Goal: Task Accomplishment & Management: Use online tool/utility

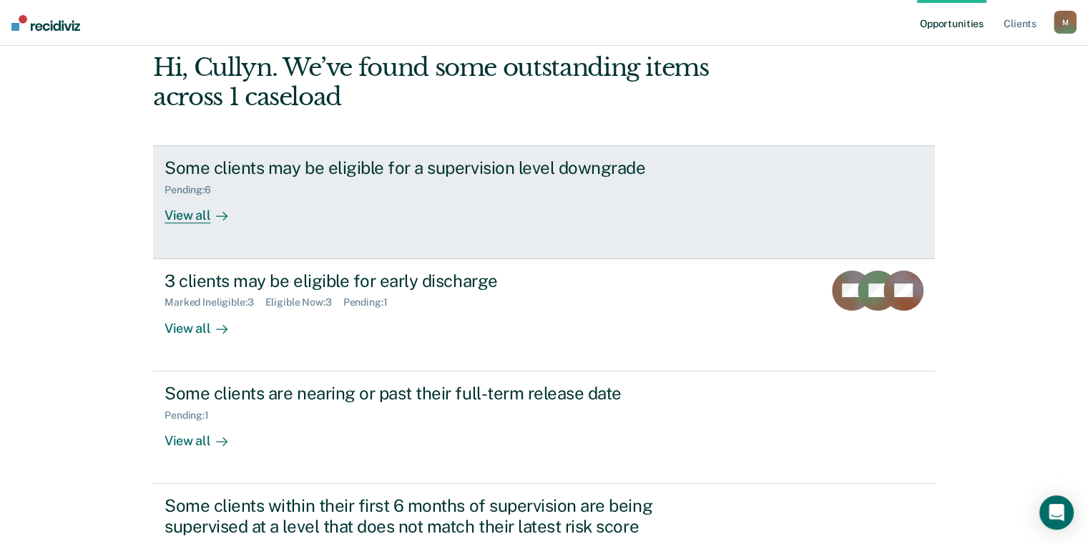
scroll to position [143, 0]
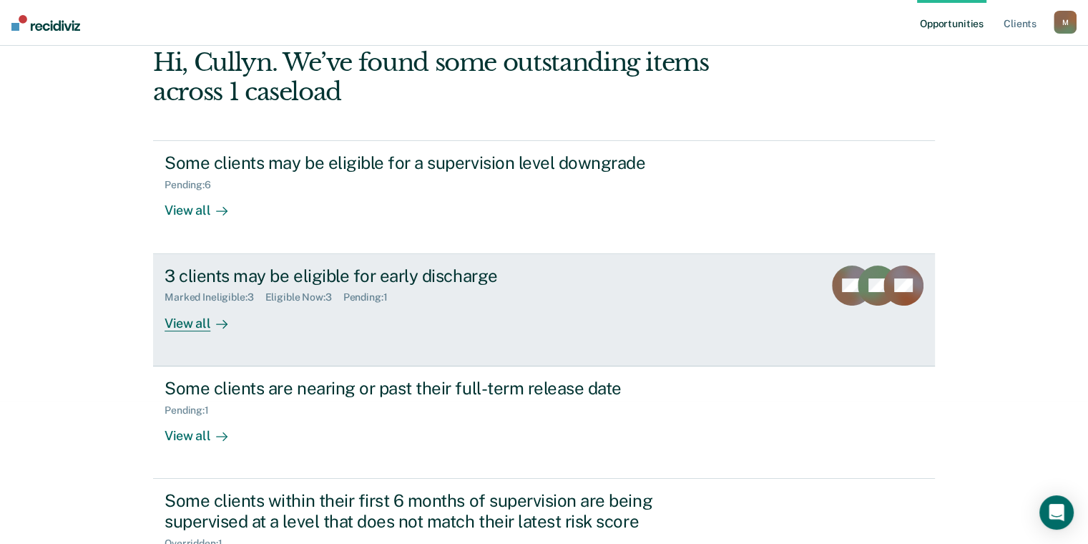
click at [180, 325] on div "View all" at bounding box center [205, 317] width 80 height 28
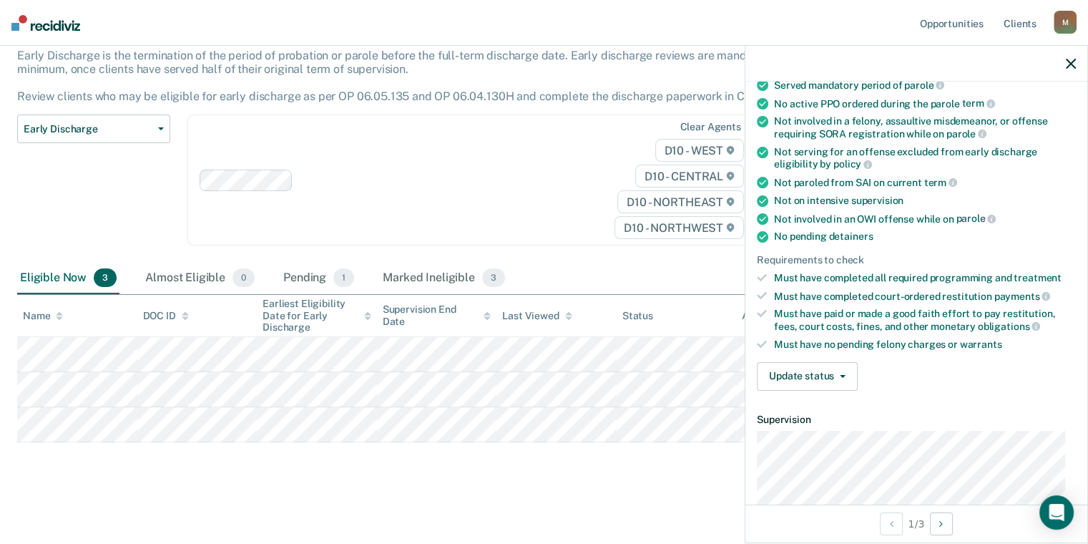
scroll to position [358, 0]
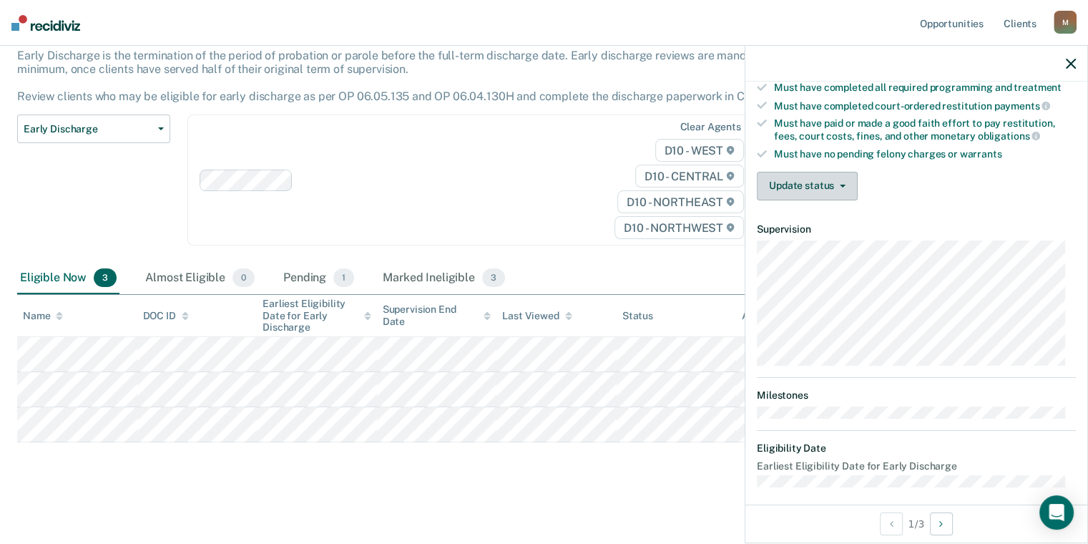
click at [819, 177] on button "Update status" at bounding box center [807, 186] width 101 height 29
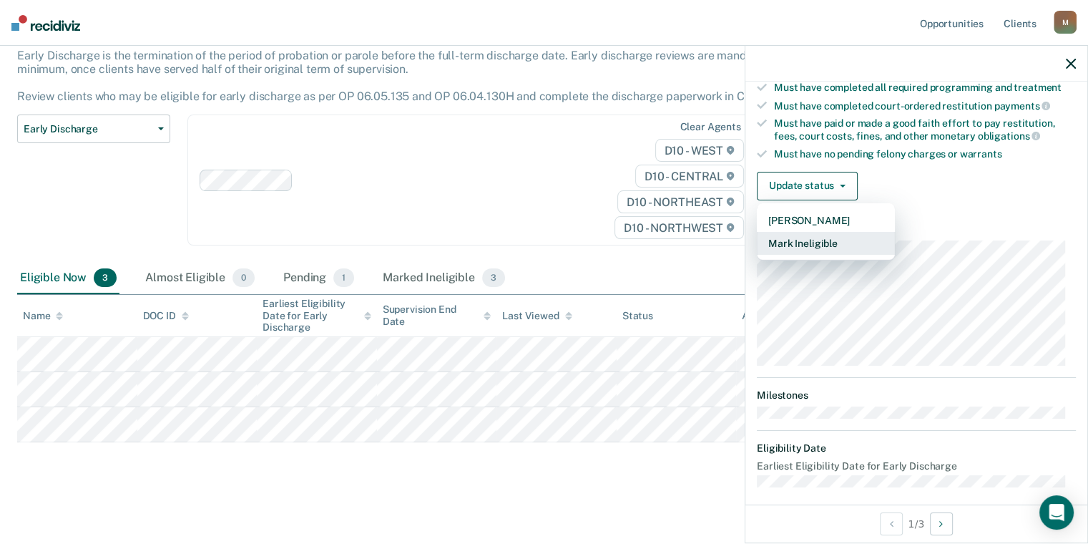
click at [819, 235] on button "Mark Ineligible" at bounding box center [826, 243] width 138 height 23
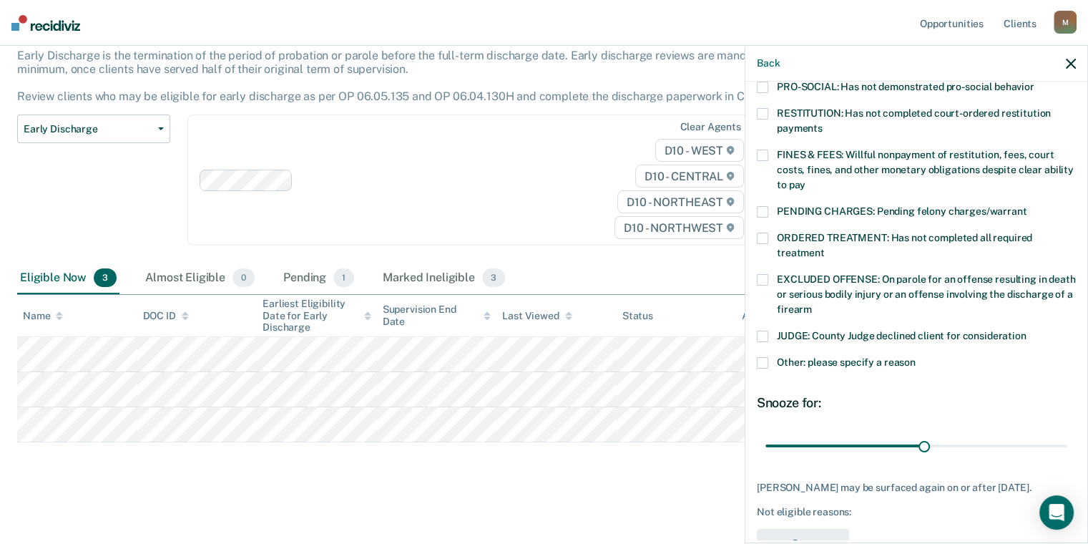
click at [764, 357] on div "Other: please specify a reason" at bounding box center [916, 370] width 319 height 26
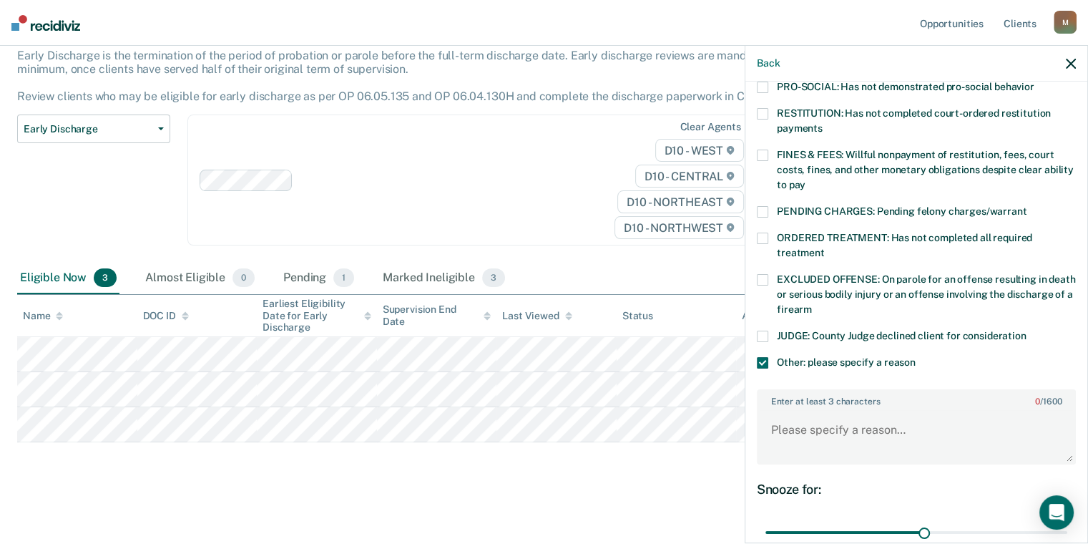
click at [765, 357] on span at bounding box center [762, 362] width 11 height 11
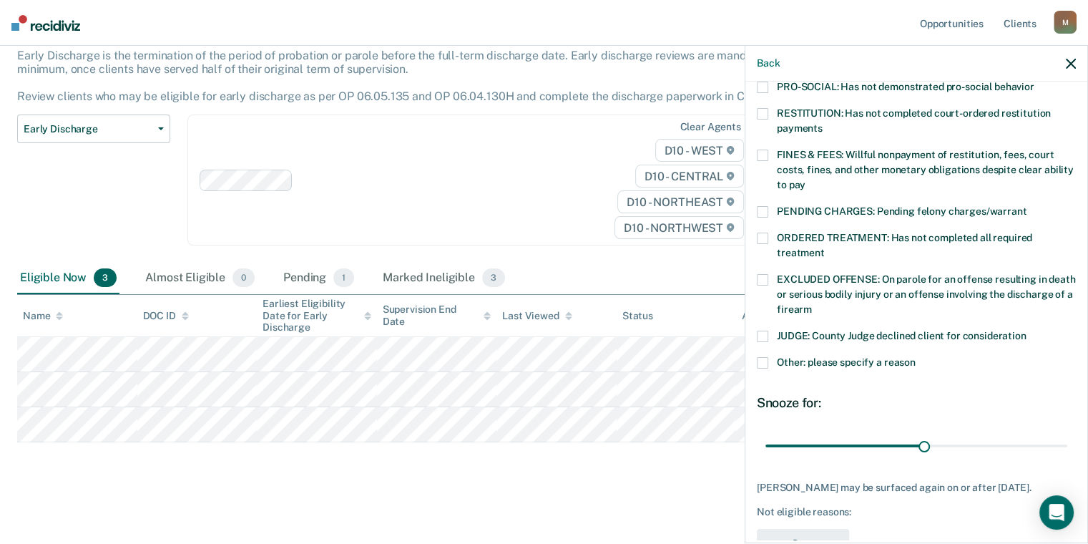
click at [765, 357] on span at bounding box center [762, 362] width 11 height 11
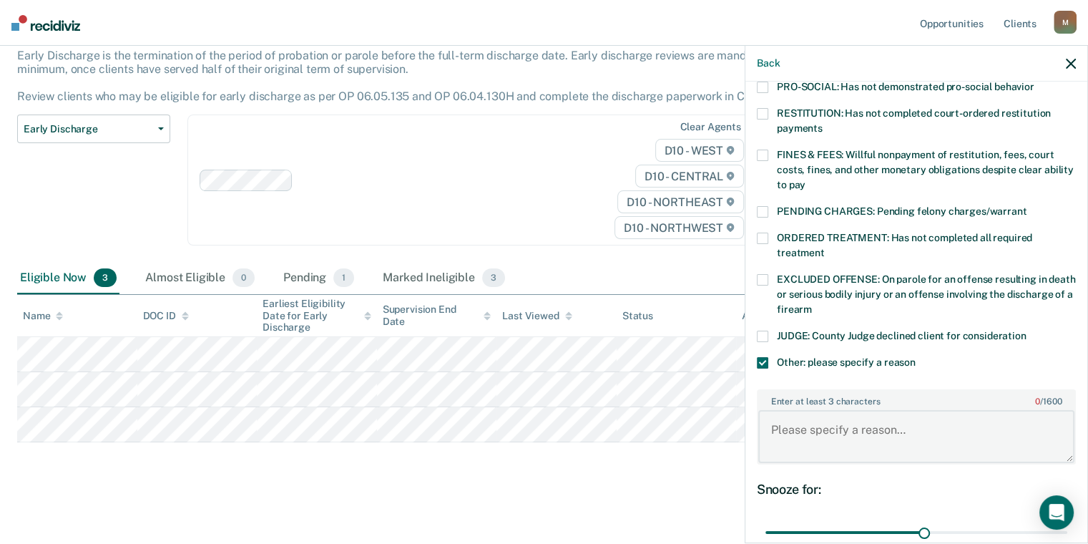
click at [824, 410] on textarea "Enter at least 3 characters 0 / 1600" at bounding box center [916, 436] width 316 height 53
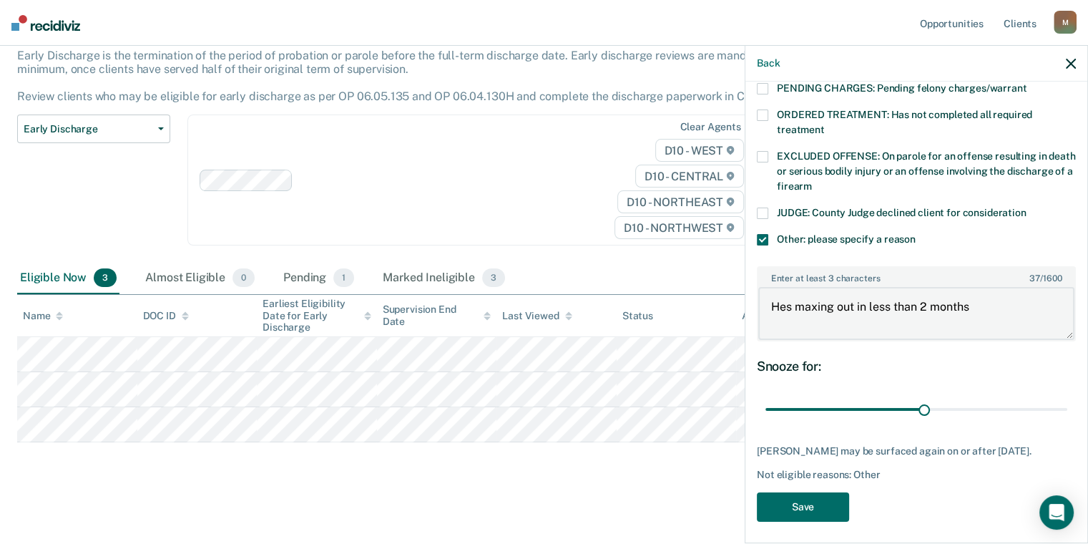
scroll to position [482, 0]
type textarea "Hes maxing out in less than 2 months"
click at [836, 499] on button "Save" at bounding box center [803, 506] width 92 height 29
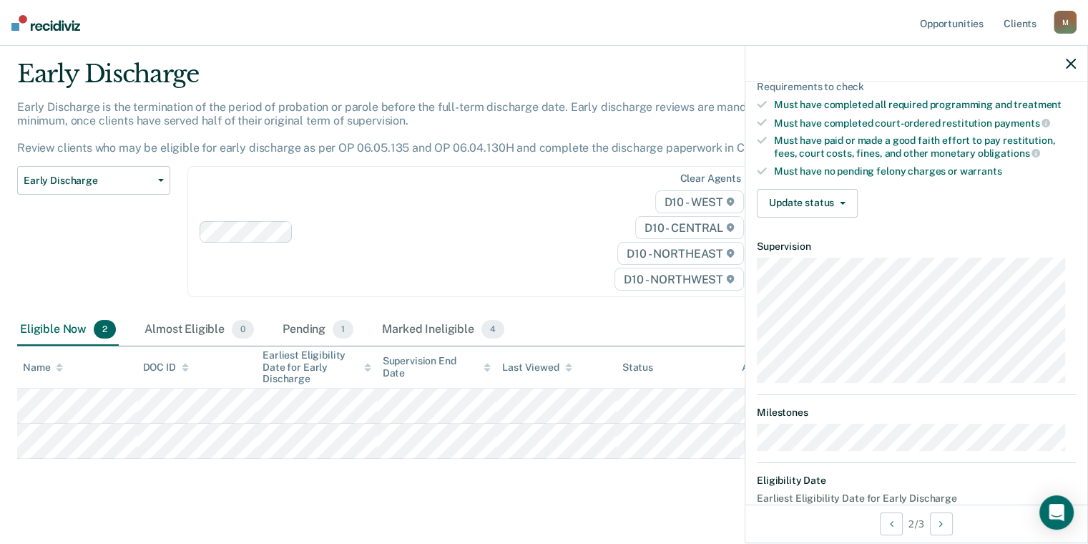
scroll to position [56, 0]
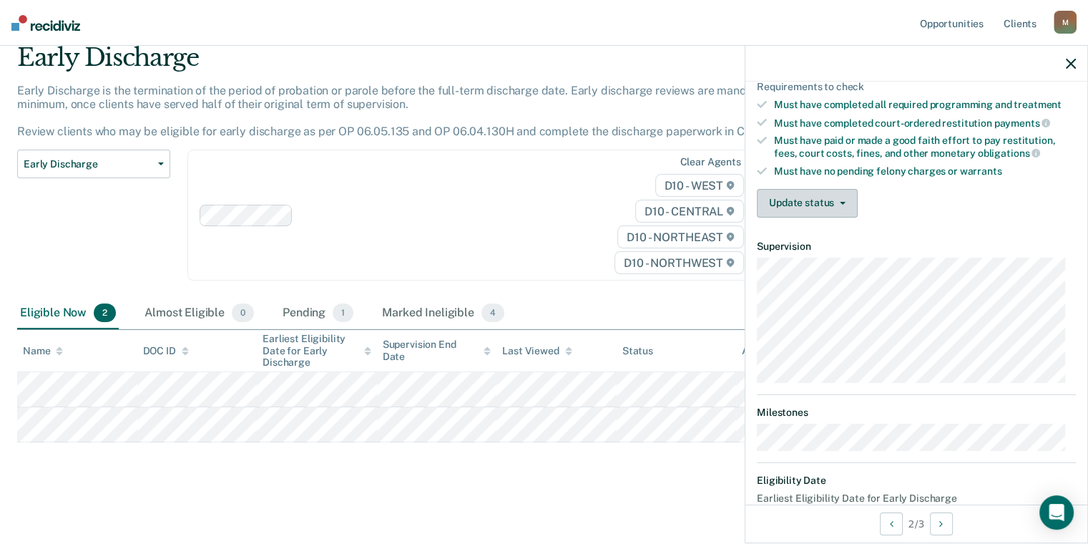
click at [826, 197] on button "Update status" at bounding box center [807, 203] width 101 height 29
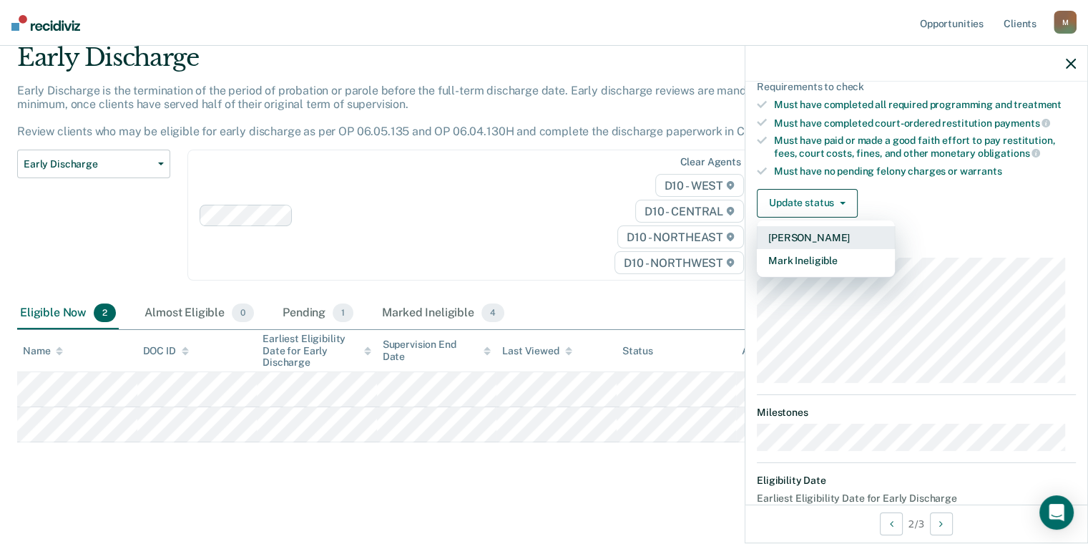
click at [837, 231] on button "Mark Pending" at bounding box center [826, 237] width 138 height 23
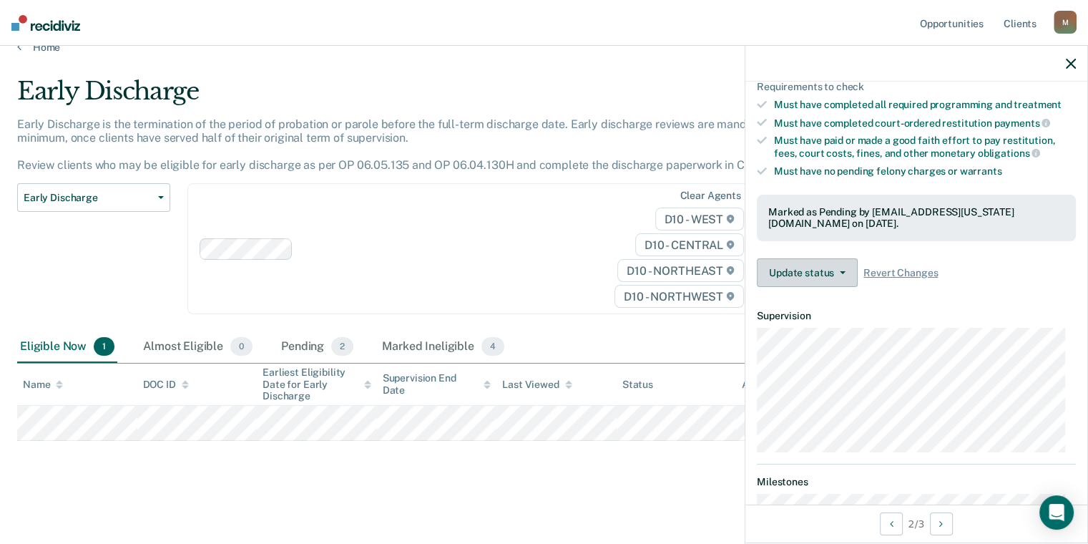
scroll to position [20, 0]
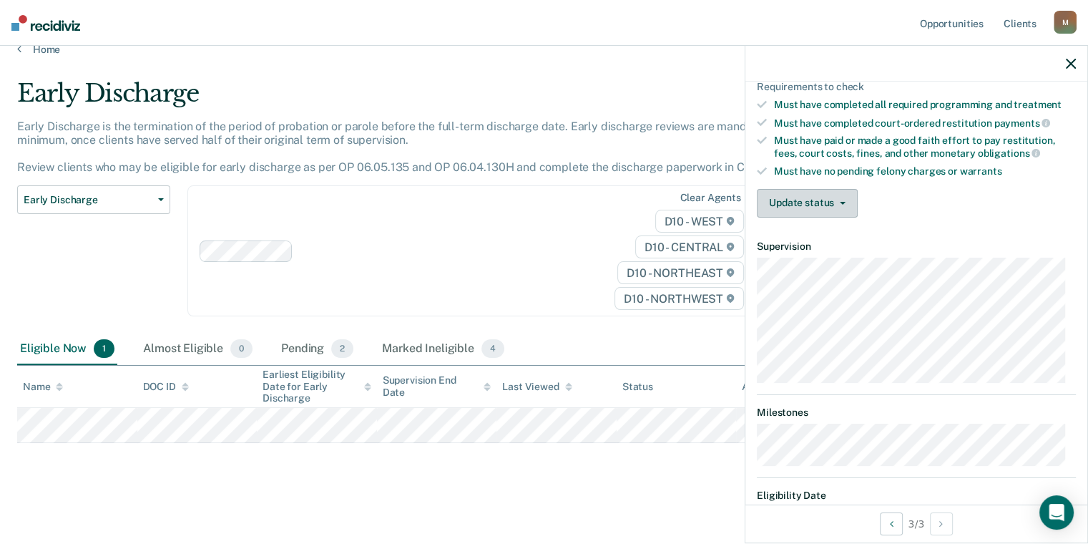
click at [814, 195] on button "Update status" at bounding box center [807, 203] width 101 height 29
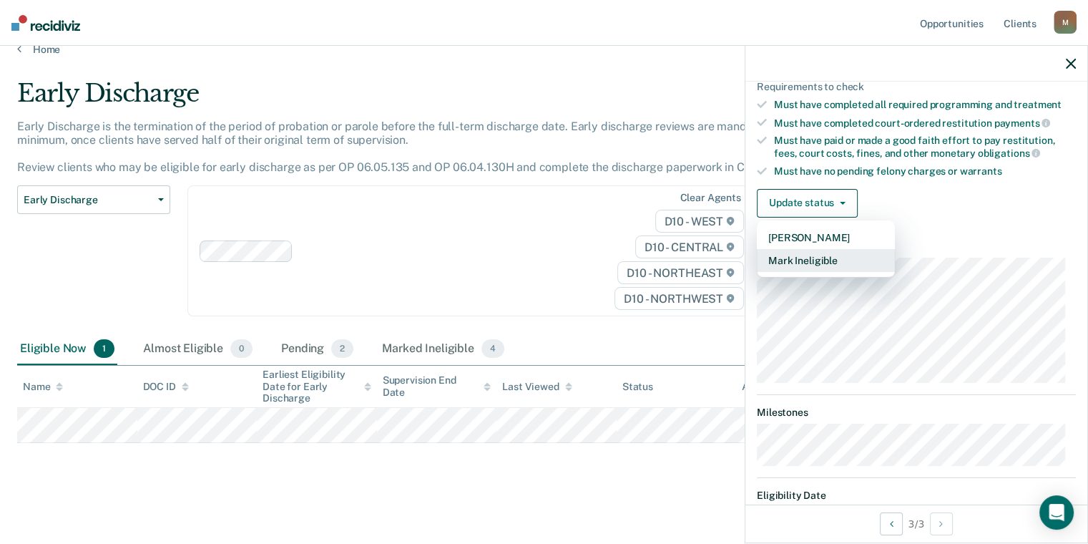
click at [816, 253] on button "Mark Ineligible" at bounding box center [826, 260] width 138 height 23
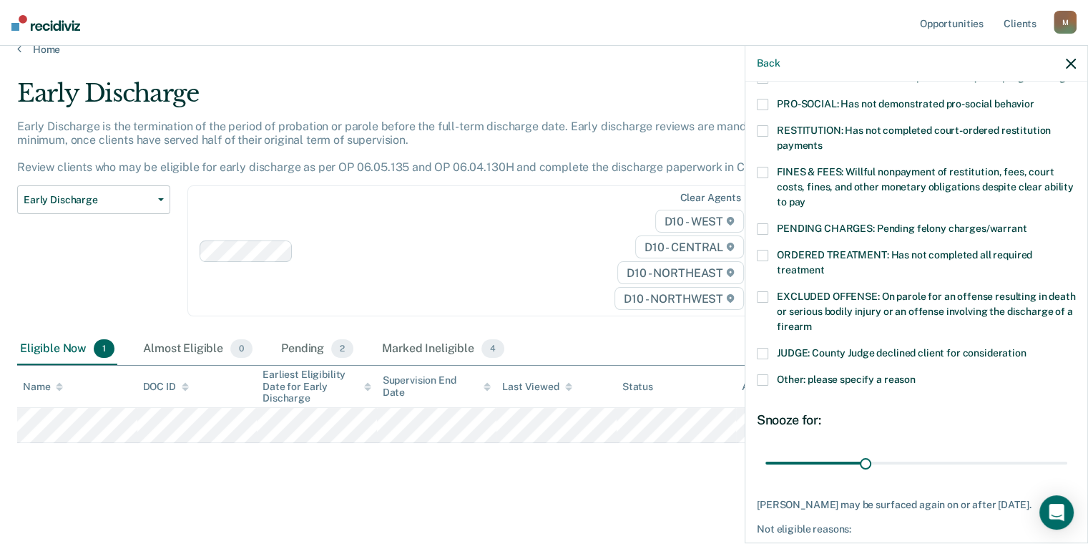
click at [764, 374] on span at bounding box center [762, 379] width 11 height 11
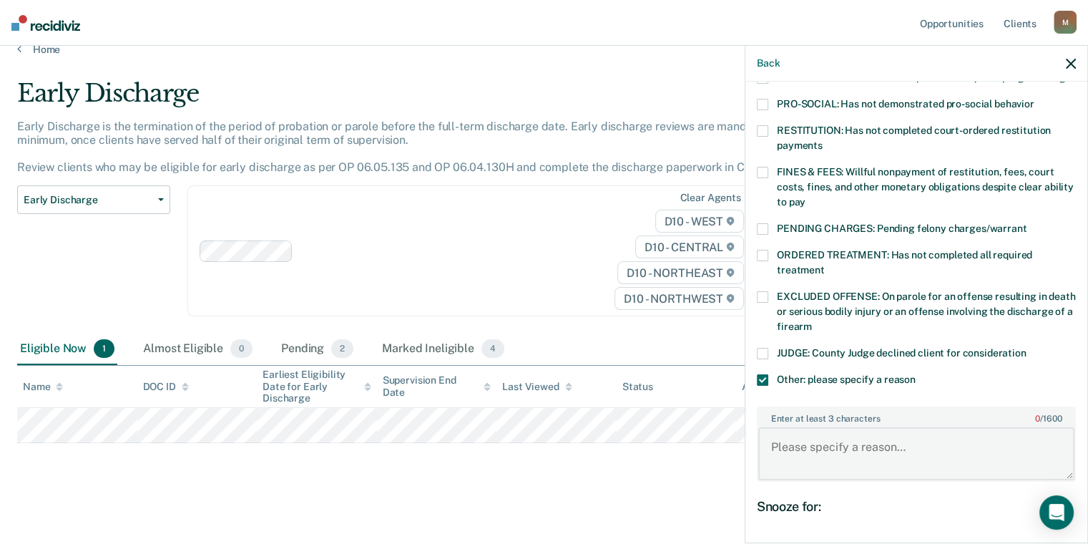
click at [798, 434] on textarea "Enter at least 3 characters 0 / 1600" at bounding box center [916, 453] width 316 height 53
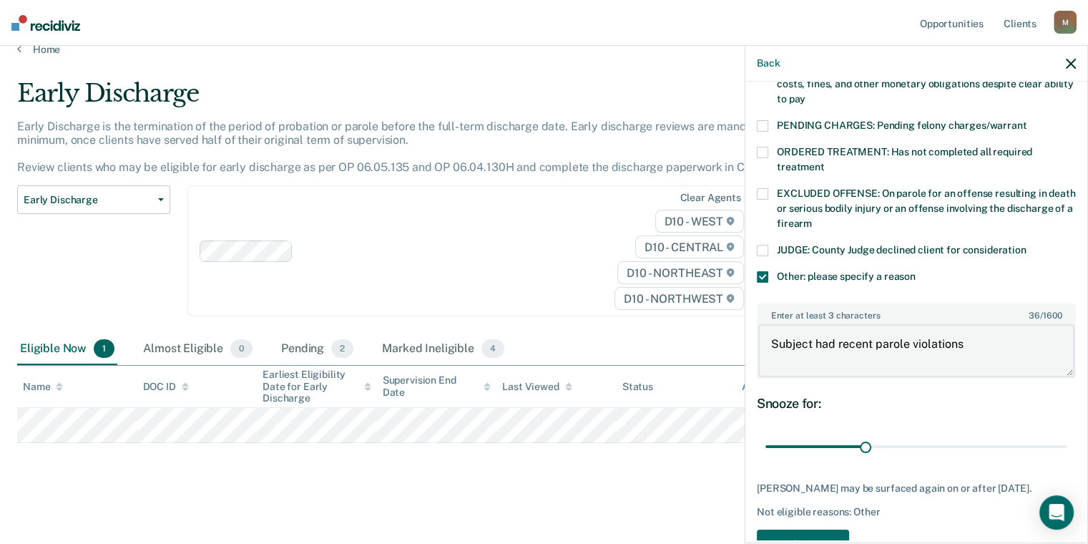
scroll to position [482, 0]
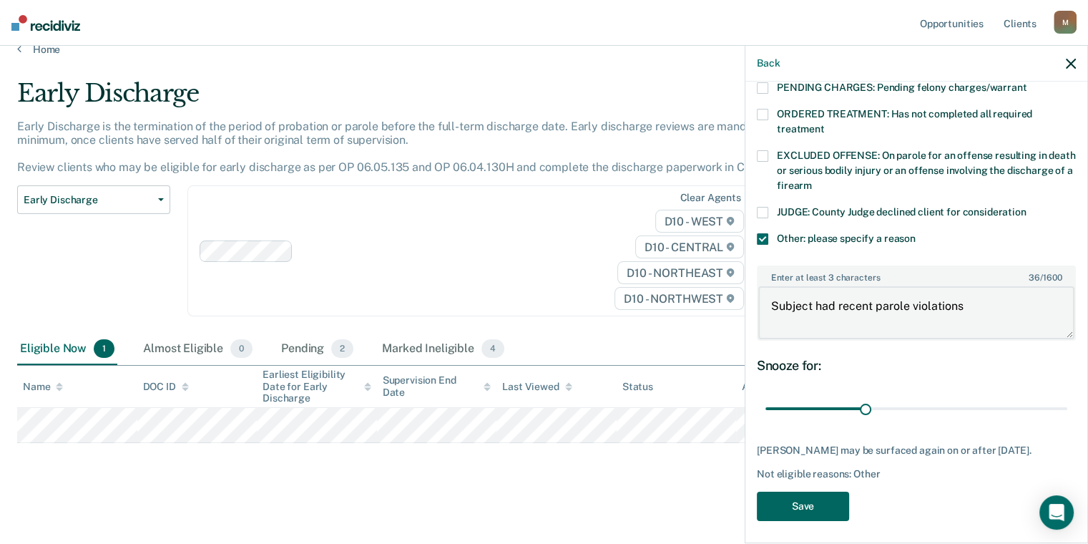
type textarea "Subject had recent parole violations"
click at [806, 494] on button "Save" at bounding box center [803, 506] width 92 height 29
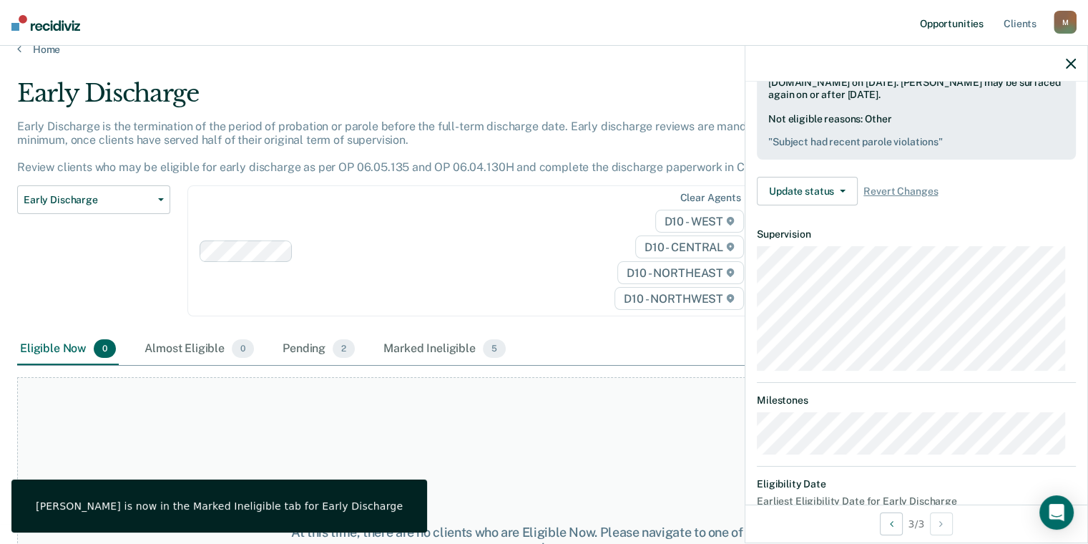
click at [956, 28] on link "Opportunities" at bounding box center [951, 23] width 69 height 46
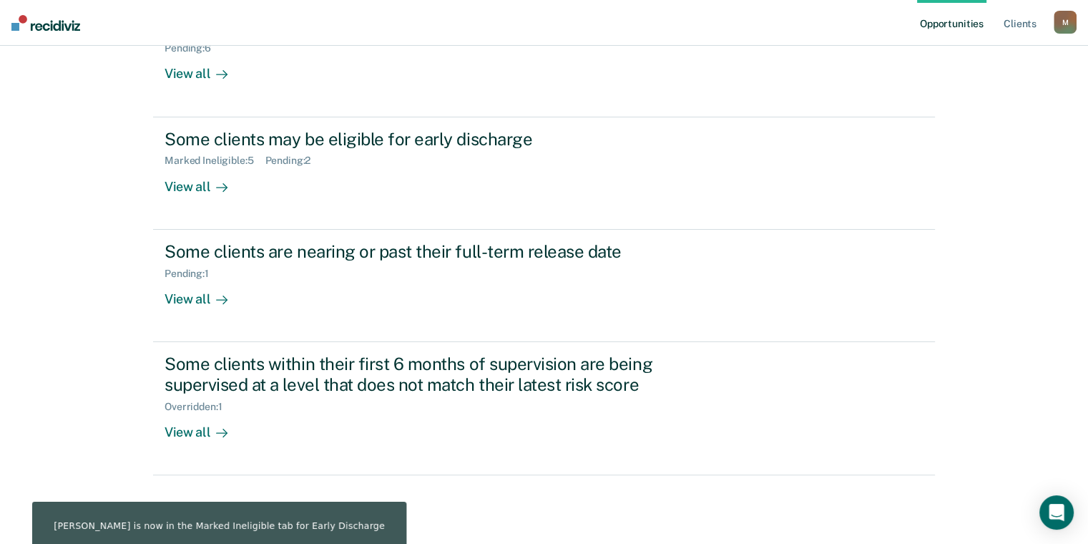
scroll to position [298, 0]
